Goal: Book appointment/travel/reservation

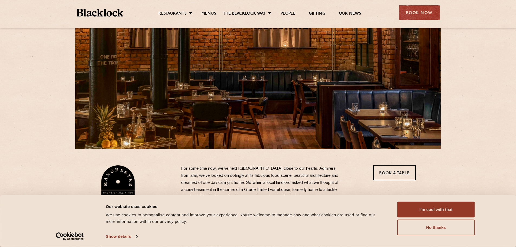
scroll to position [108, 0]
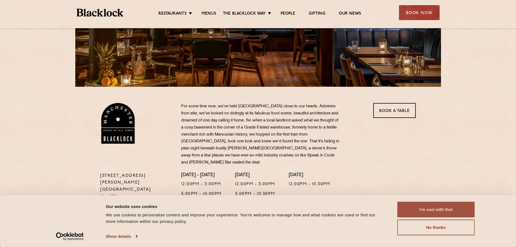
click at [430, 205] on button "I'm cool with that" at bounding box center [437, 210] width 78 height 16
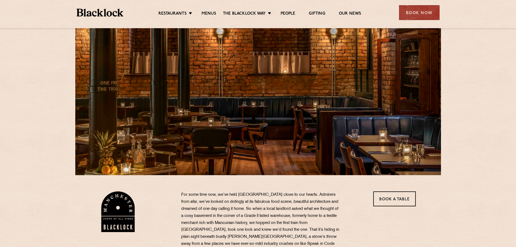
scroll to position [0, 0]
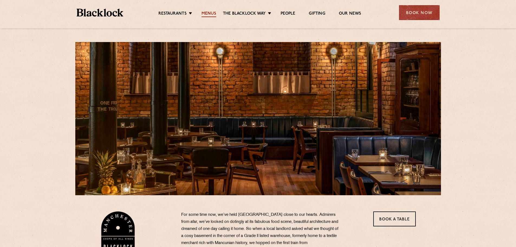
click at [205, 11] on link "Menus" at bounding box center [209, 14] width 15 height 6
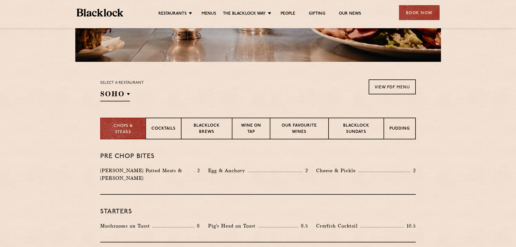
scroll to position [81, 0]
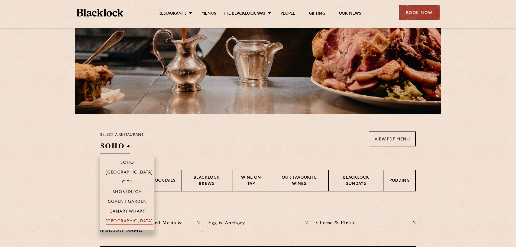
click at [134, 221] on p "[GEOGRAPHIC_DATA]" at bounding box center [129, 221] width 47 height 5
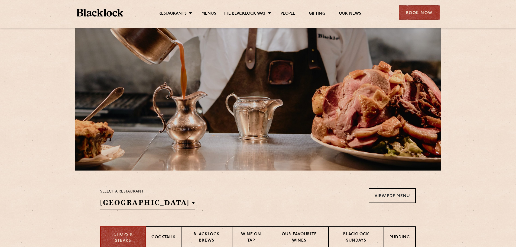
scroll to position [0, 0]
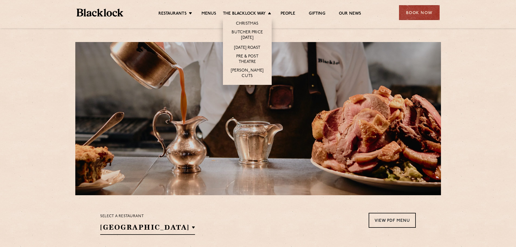
click at [248, 44] on li "[DATE] Roast" at bounding box center [247, 48] width 49 height 10
click at [248, 45] on link "[DATE] Roast" at bounding box center [247, 48] width 26 height 6
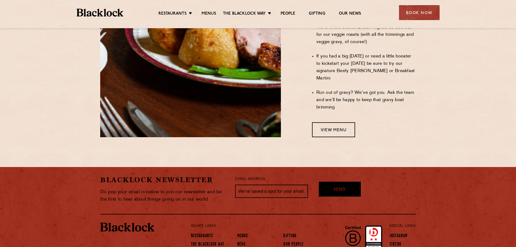
scroll to position [498, 0]
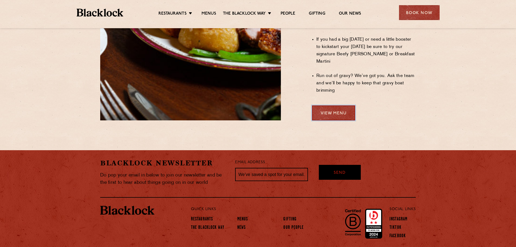
click at [329, 105] on link "View Menu" at bounding box center [333, 112] width 43 height 15
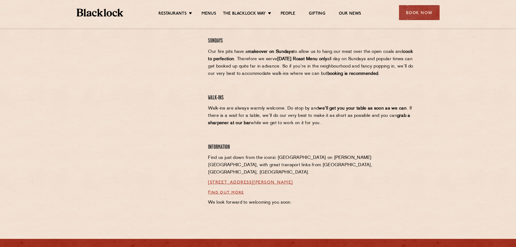
scroll to position [325, 0]
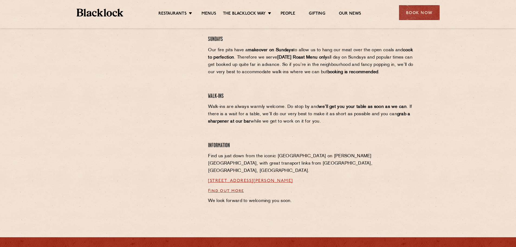
click at [275, 177] on p "[STREET_ADDRESS][PERSON_NAME]" at bounding box center [312, 180] width 208 height 7
click at [275, 179] on link "37 Peter Street, Manchester, M2 5GB" at bounding box center [250, 181] width 85 height 4
